Goal: Transaction & Acquisition: Purchase product/service

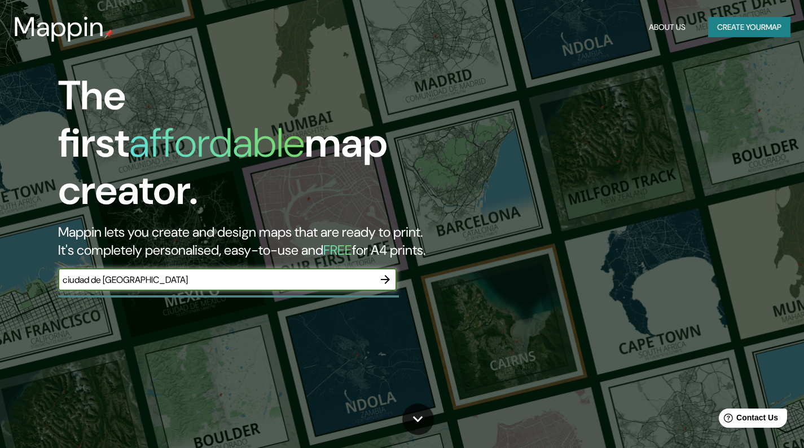
type input "ciudad de [GEOGRAPHIC_DATA]"
click at [386, 273] on icon "button" at bounding box center [385, 280] width 14 height 14
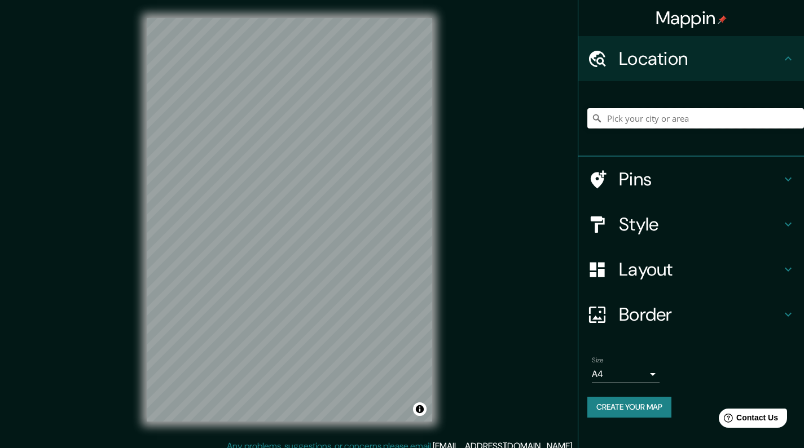
click at [686, 116] on input "Pick your city or area" at bounding box center [695, 118] width 217 height 20
click at [723, 118] on input "[GEOGRAPHIC_DATA], [GEOGRAPHIC_DATA]" at bounding box center [695, 118] width 217 height 20
drag, startPoint x: 735, startPoint y: 119, endPoint x: 595, endPoint y: 113, distance: 140.0
click at [595, 113] on div "[GEOGRAPHIC_DATA], [GEOGRAPHIC_DATA]" at bounding box center [695, 118] width 217 height 20
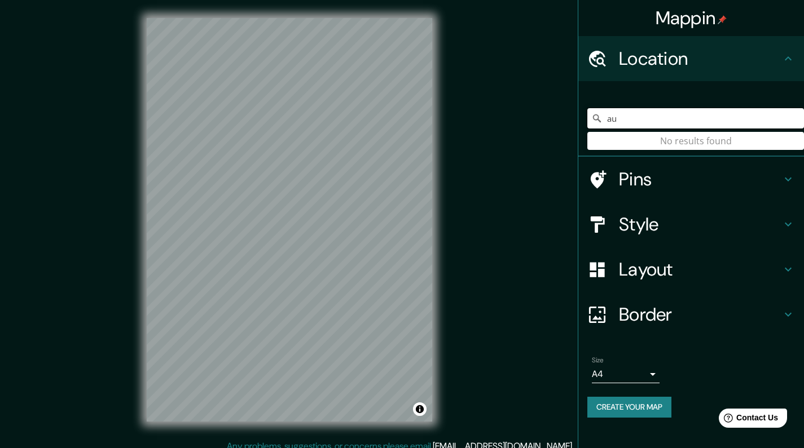
type input "a"
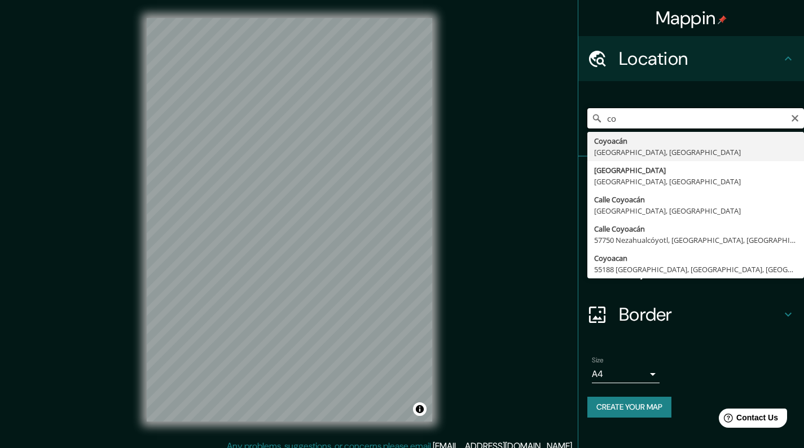
type input "c"
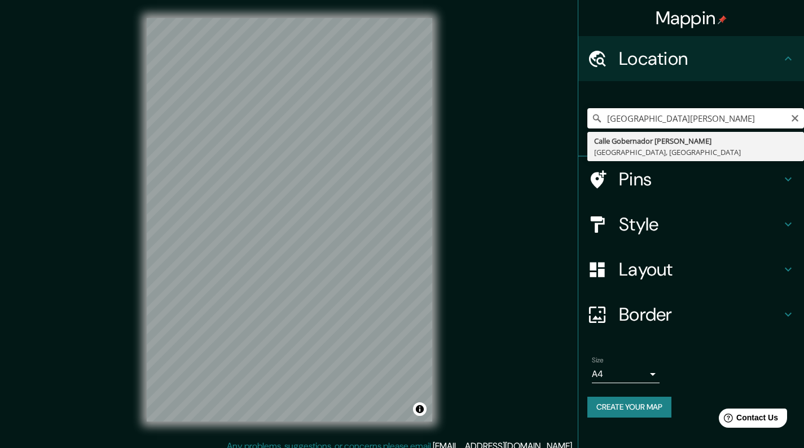
drag, startPoint x: 668, startPoint y: 137, endPoint x: 688, endPoint y: 147, distance: 22.2
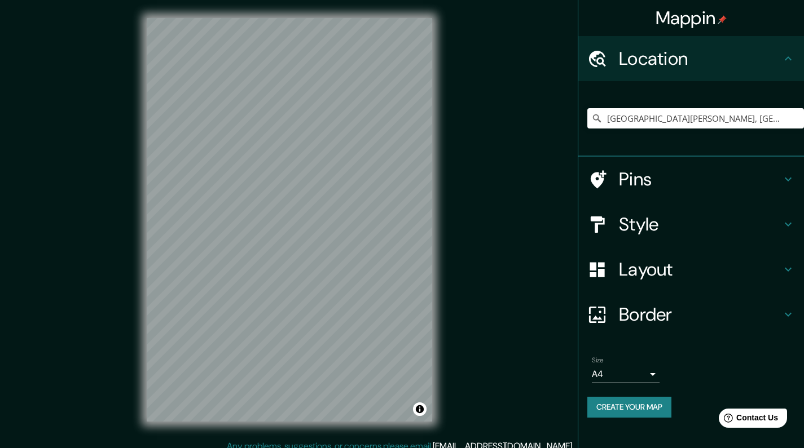
click at [790, 223] on icon at bounding box center [788, 225] width 7 height 4
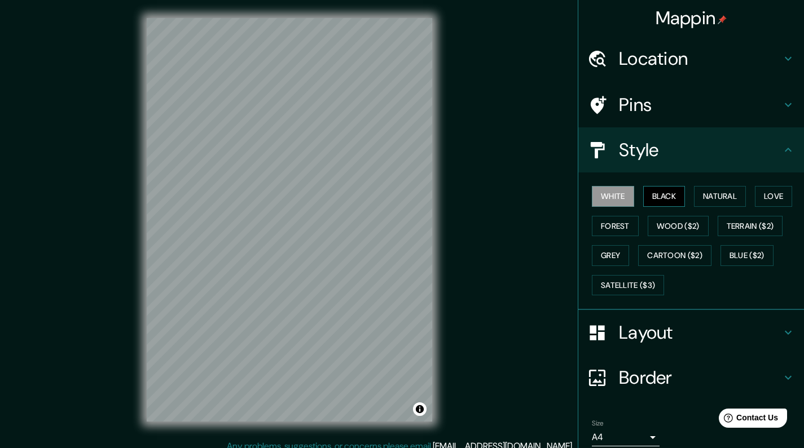
click at [653, 191] on button "Black" at bounding box center [664, 196] width 42 height 21
click at [734, 196] on button "Natural" at bounding box center [720, 196] width 52 height 21
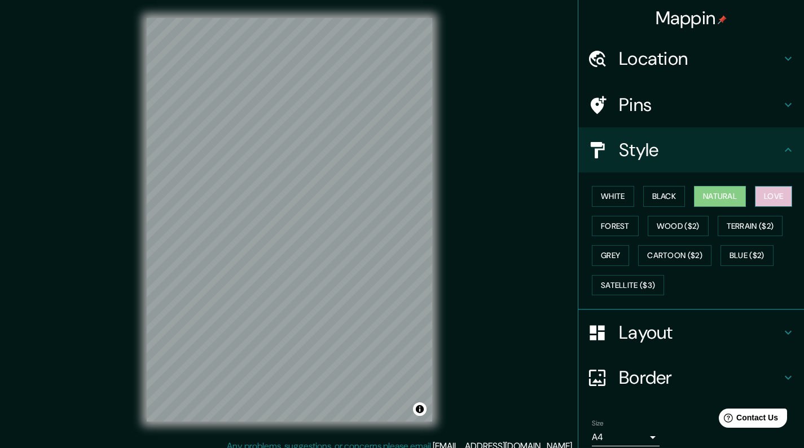
click at [770, 194] on button "Love" at bounding box center [773, 196] width 37 height 21
click at [765, 221] on button "Terrain ($2)" at bounding box center [749, 226] width 65 height 21
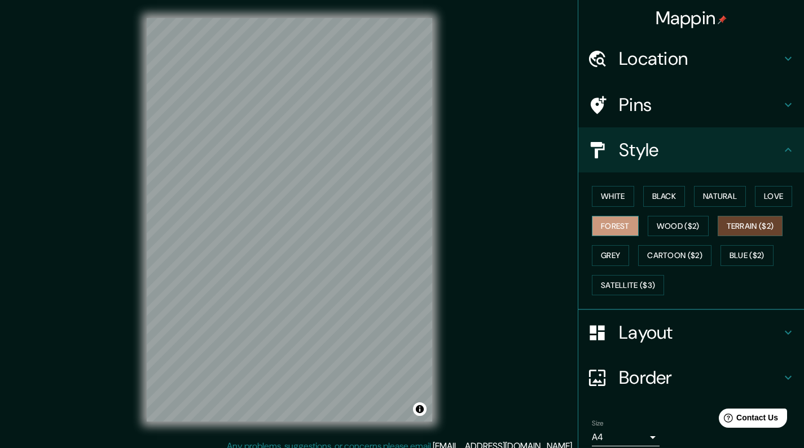
click at [623, 226] on button "Forest" at bounding box center [615, 226] width 47 height 21
click at [606, 254] on button "Grey" at bounding box center [610, 255] width 37 height 21
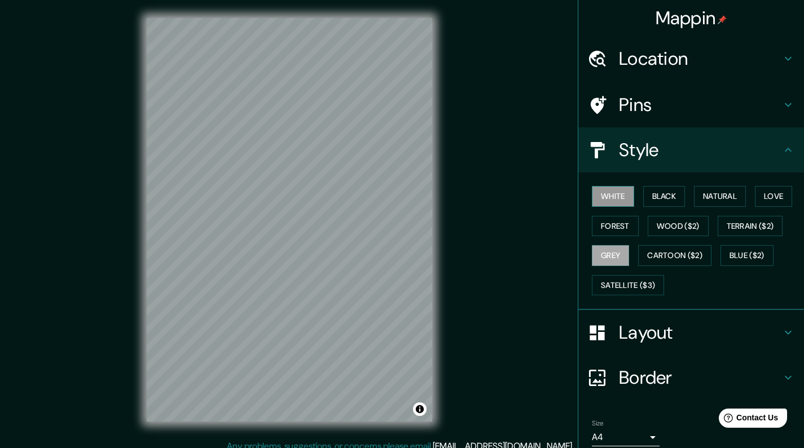
click at [618, 197] on button "White" at bounding box center [613, 196] width 42 height 21
click at [652, 199] on button "Black" at bounding box center [664, 196] width 42 height 21
click at [711, 61] on h4 "Location" at bounding box center [700, 58] width 162 height 23
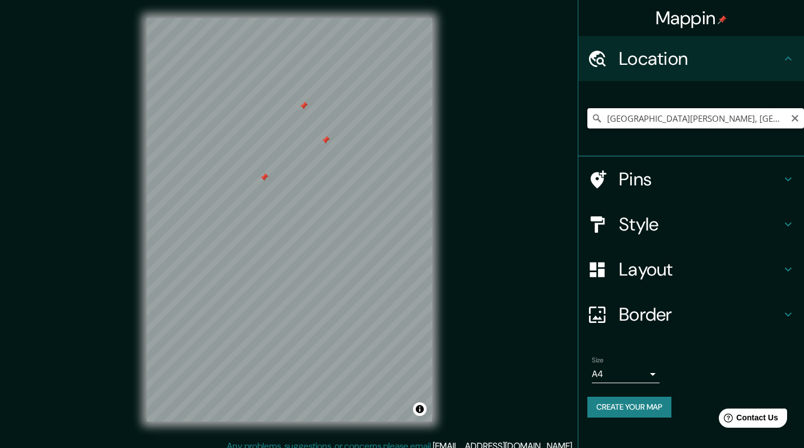
click at [781, 118] on input "[GEOGRAPHIC_DATA][PERSON_NAME], [GEOGRAPHIC_DATA]" at bounding box center [695, 118] width 217 height 20
click at [593, 121] on icon at bounding box center [596, 118] width 11 height 11
click at [598, 115] on icon at bounding box center [596, 118] width 11 height 11
click at [614, 117] on input "[GEOGRAPHIC_DATA][PERSON_NAME], [GEOGRAPHIC_DATA]" at bounding box center [695, 118] width 217 height 20
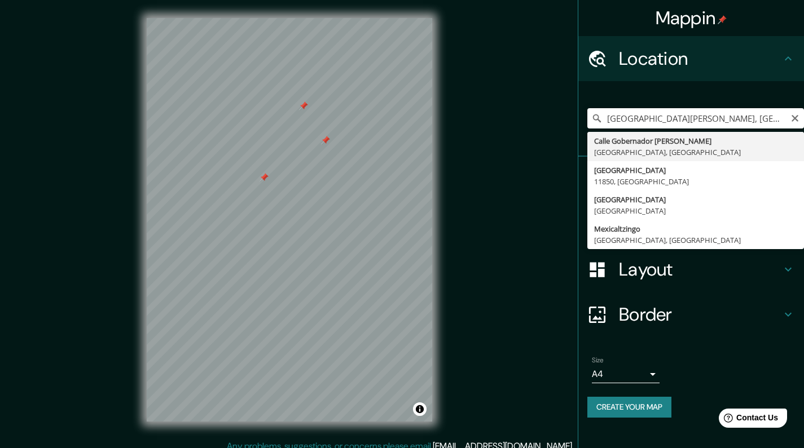
type input "[GEOGRAPHIC_DATA][PERSON_NAME], [GEOGRAPHIC_DATA]"
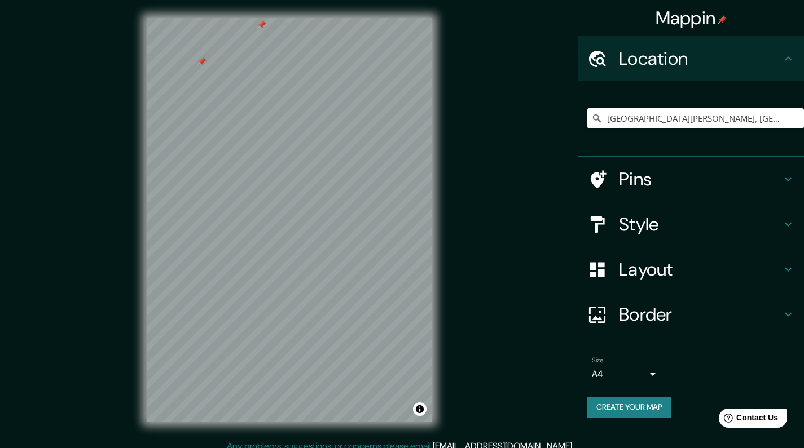
click at [761, 184] on h4 "Pins" at bounding box center [700, 179] width 162 height 23
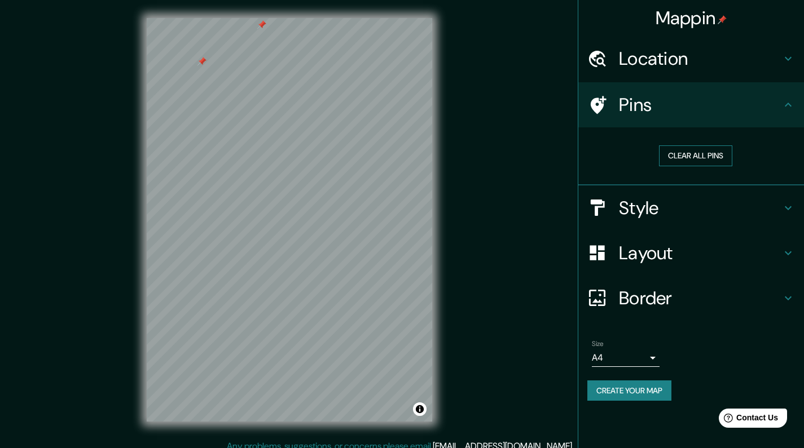
click at [728, 157] on button "Clear all pins" at bounding box center [695, 156] width 73 height 21
click at [703, 153] on button "Clear all pins" at bounding box center [695, 156] width 73 height 21
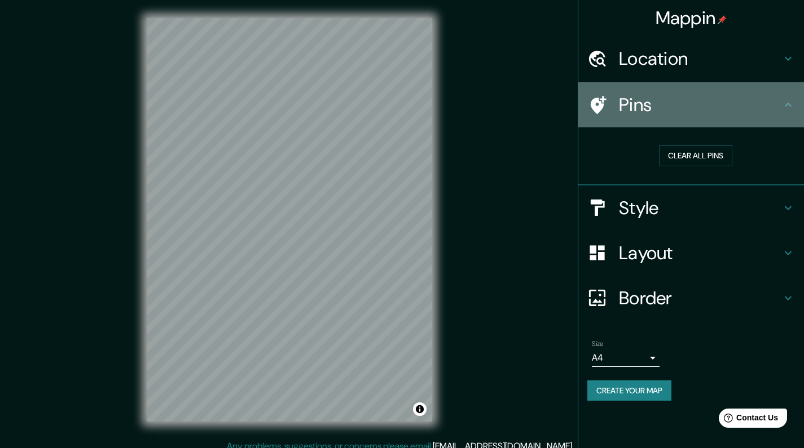
click at [786, 106] on icon at bounding box center [788, 105] width 14 height 14
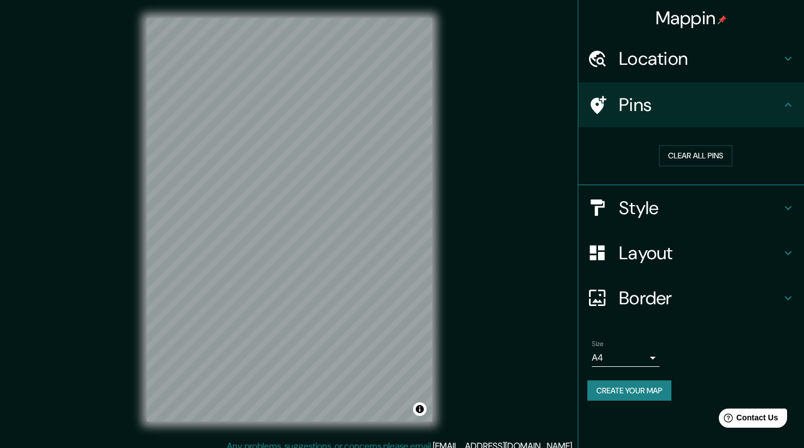
click at [788, 103] on icon at bounding box center [788, 105] width 7 height 4
click at [785, 251] on icon at bounding box center [788, 253] width 7 height 4
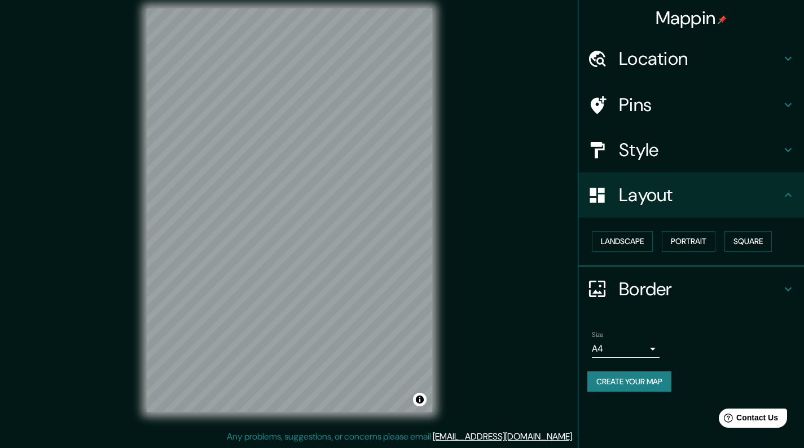
scroll to position [10, 0]
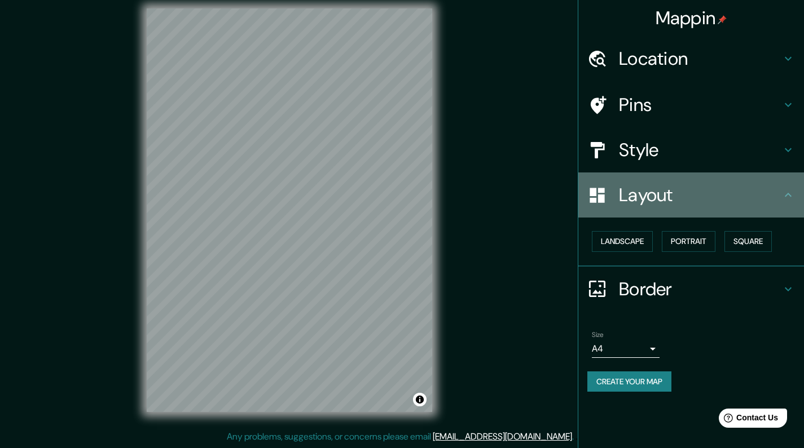
click at [689, 184] on h4 "Layout" at bounding box center [700, 195] width 162 height 23
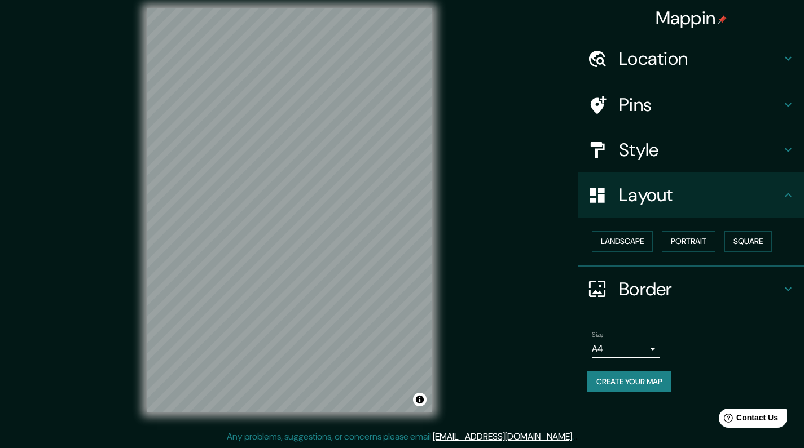
click at [786, 193] on icon at bounding box center [788, 195] width 7 height 4
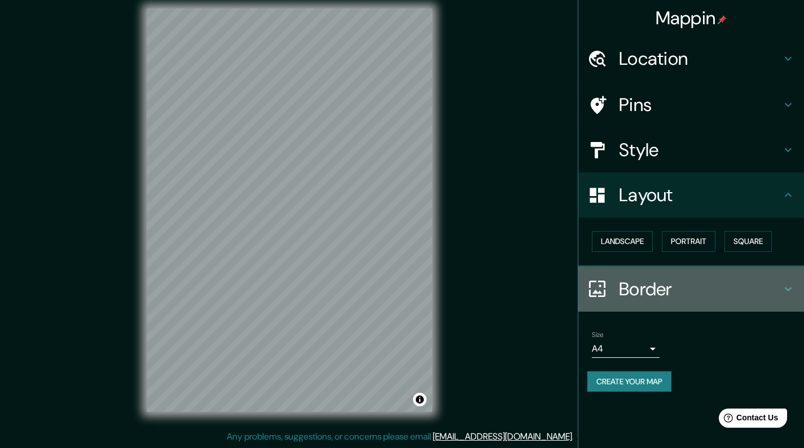
click at [780, 285] on h4 "Border" at bounding box center [700, 289] width 162 height 23
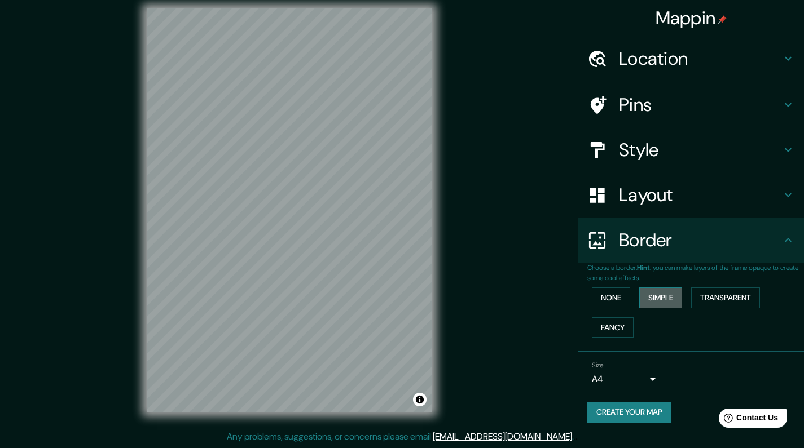
click at [650, 295] on button "Simple" at bounding box center [660, 298] width 43 height 21
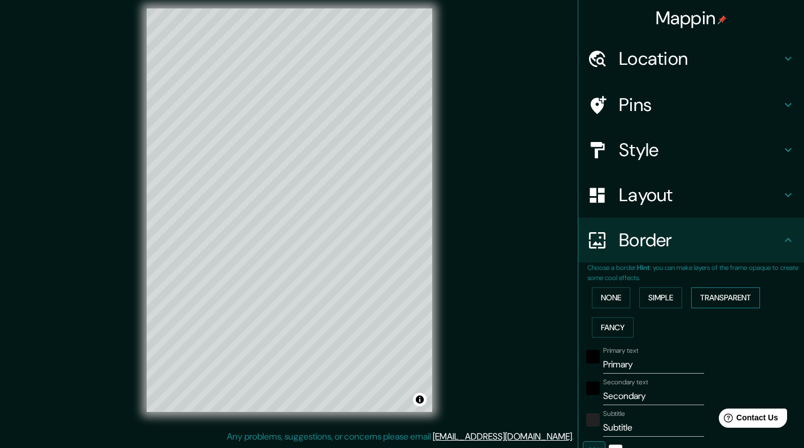
click at [708, 295] on button "Transparent" at bounding box center [725, 298] width 69 height 21
click at [620, 326] on button "Fancy" at bounding box center [613, 328] width 42 height 21
click at [612, 299] on button "None" at bounding box center [611, 298] width 38 height 21
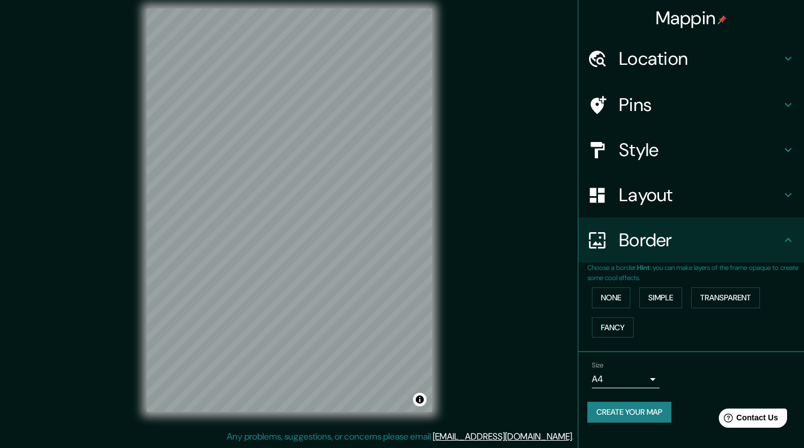
click at [651, 378] on body "Mappin Location [STREET_ADDRESS][PERSON_NAME] Pins Style Layout Border Choose a…" at bounding box center [402, 214] width 804 height 448
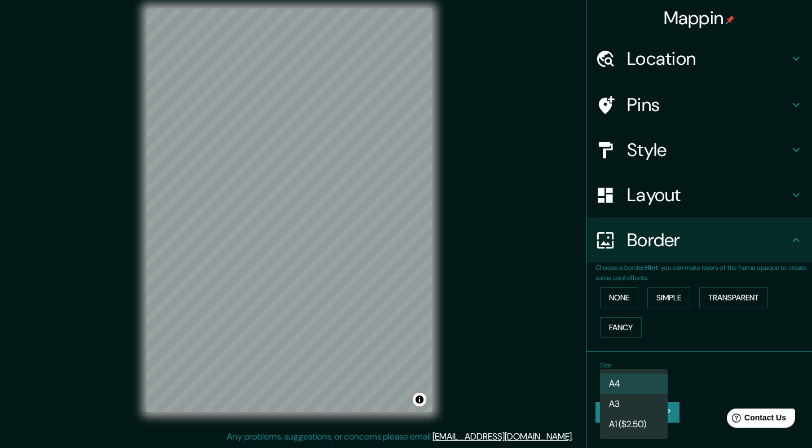
click at [721, 343] on div at bounding box center [406, 224] width 812 height 448
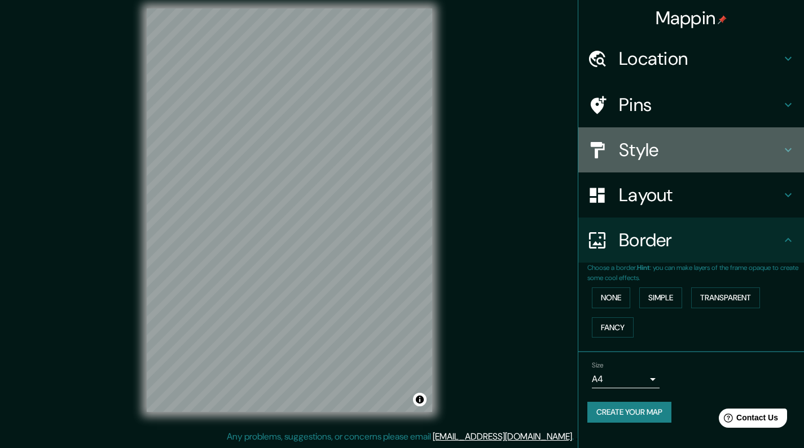
click at [790, 146] on icon at bounding box center [788, 150] width 14 height 14
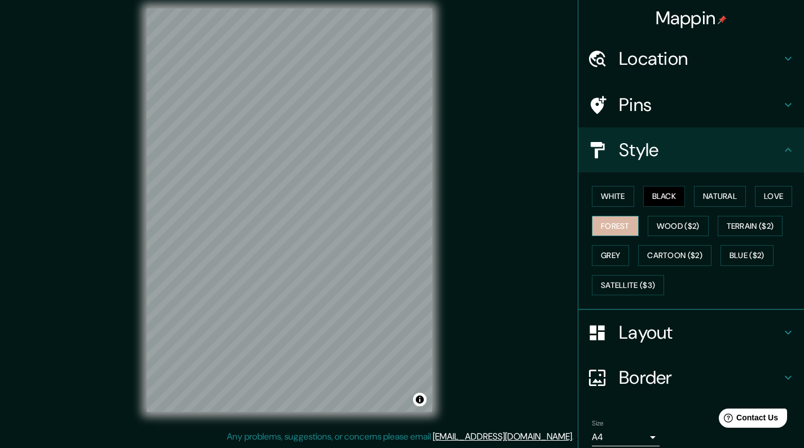
click at [622, 223] on button "Forest" at bounding box center [615, 226] width 47 height 21
click at [617, 201] on button "White" at bounding box center [613, 196] width 42 height 21
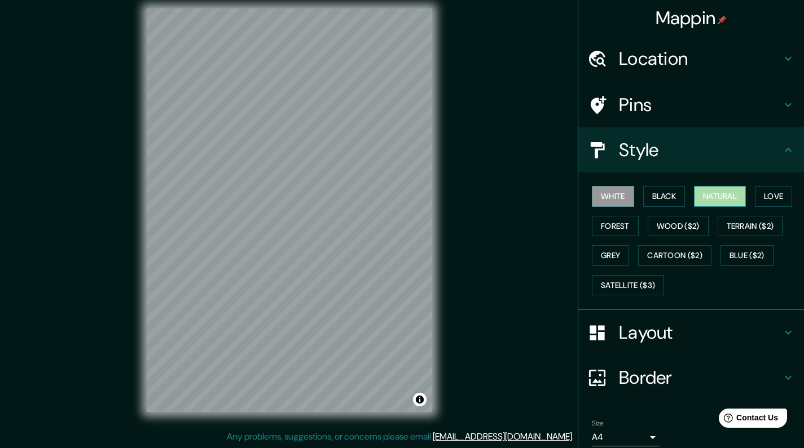
click at [739, 196] on button "Natural" at bounding box center [720, 196] width 52 height 21
click at [664, 200] on button "Black" at bounding box center [664, 196] width 42 height 21
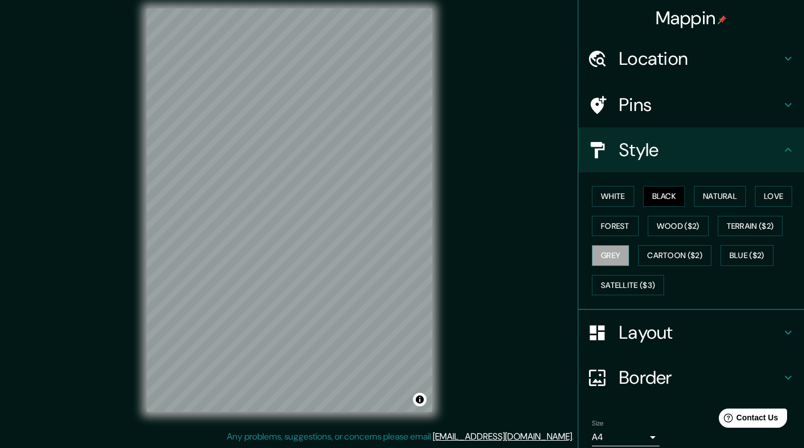
click at [621, 261] on button "Grey" at bounding box center [610, 255] width 37 height 21
click at [660, 191] on button "Black" at bounding box center [664, 196] width 42 height 21
click at [733, 70] on div "Location" at bounding box center [691, 58] width 226 height 45
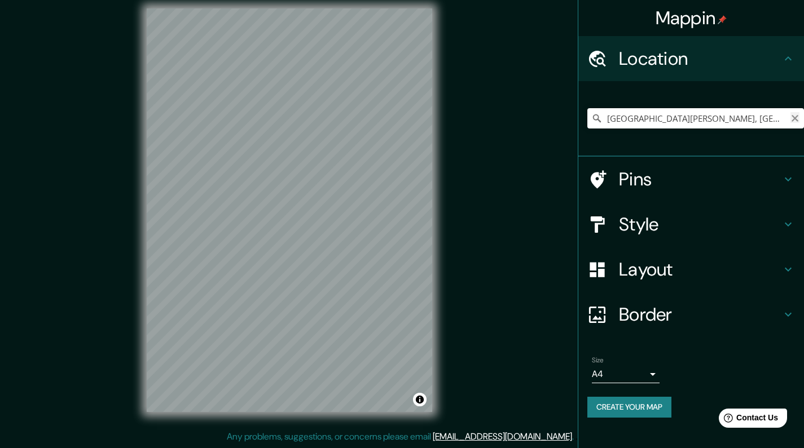
click at [794, 118] on icon "Clear" at bounding box center [794, 118] width 7 height 7
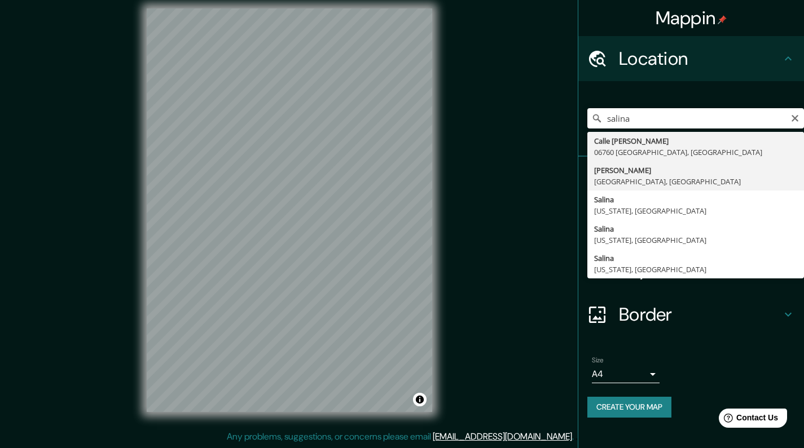
type input "[PERSON_NAME], [GEOGRAPHIC_DATA], [GEOGRAPHIC_DATA]"
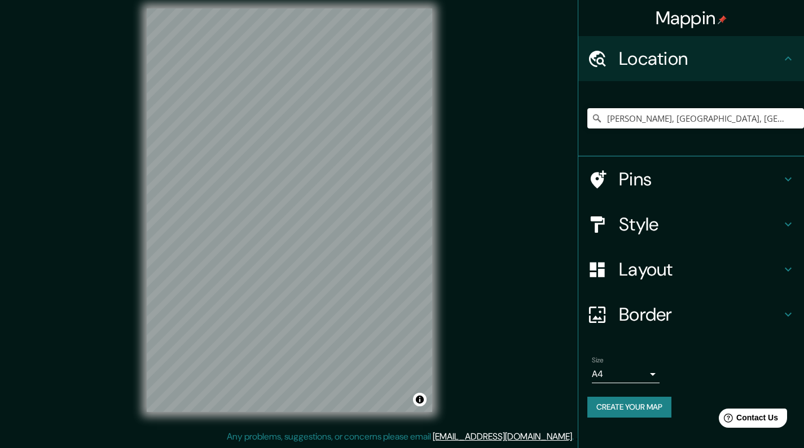
click at [487, 180] on div "Mappin Location [PERSON_NAME], [GEOGRAPHIC_DATA], [GEOGRAPHIC_DATA] Pins Style …" at bounding box center [402, 219] width 804 height 458
